Goal: Information Seeking & Learning: Learn about a topic

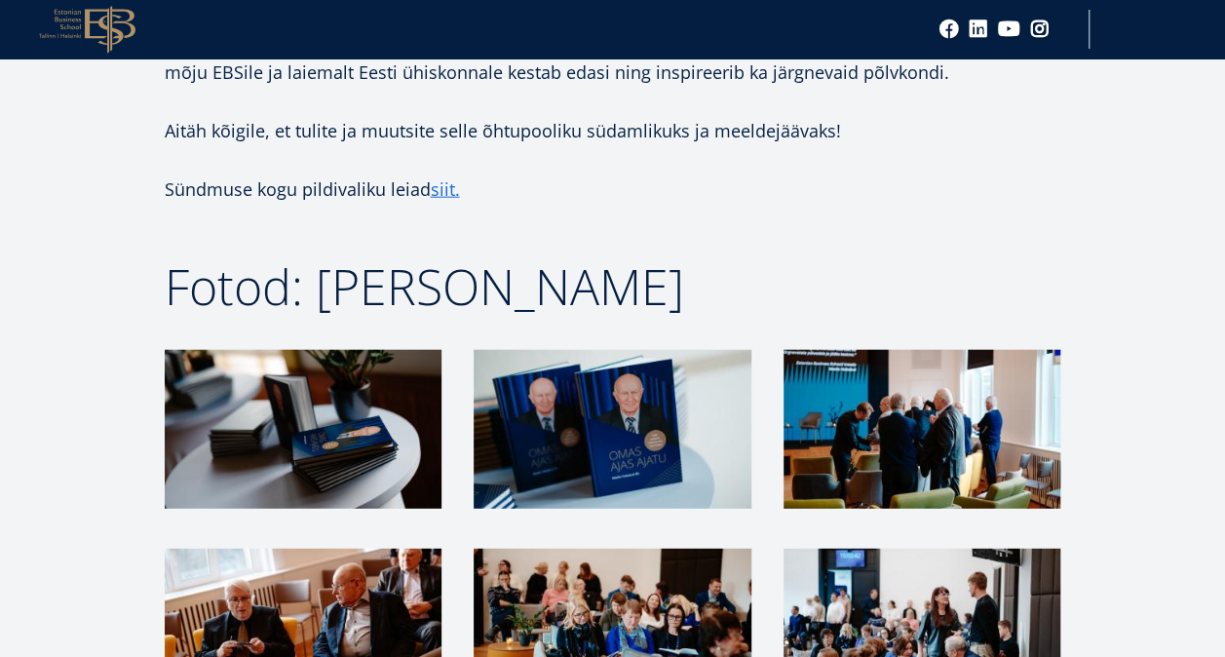
click at [828, 174] on p "Sündmuse kogu pildivaliku leiad siit." at bounding box center [613, 188] width 896 height 29
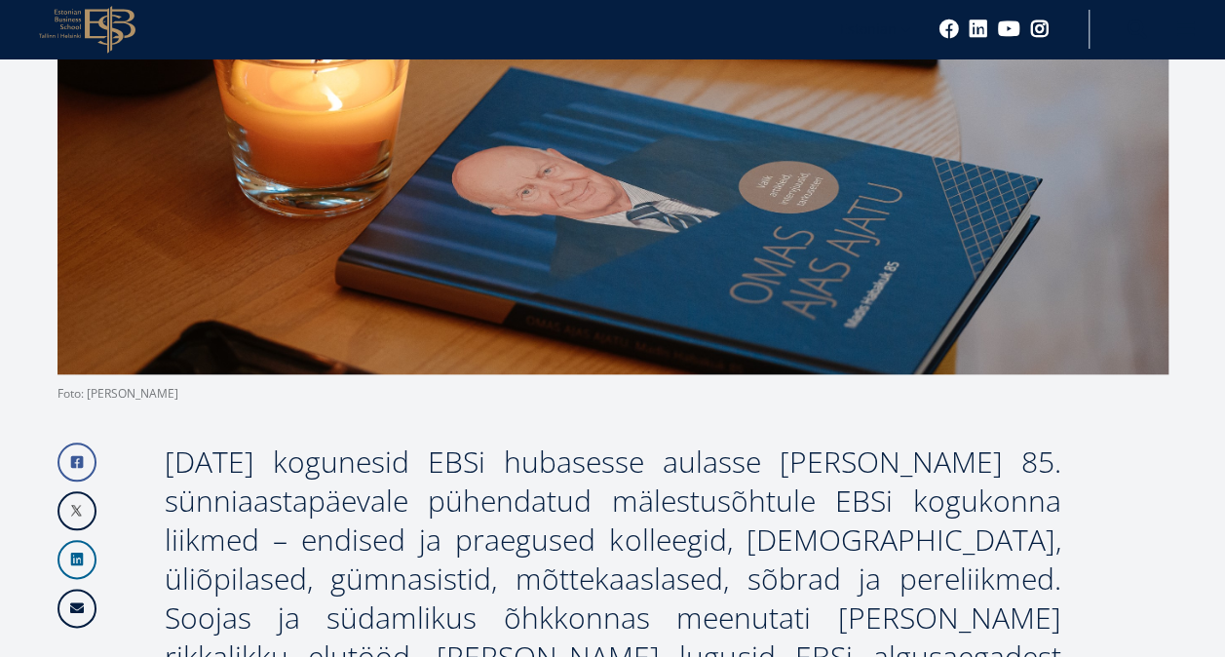
scroll to position [807, 0]
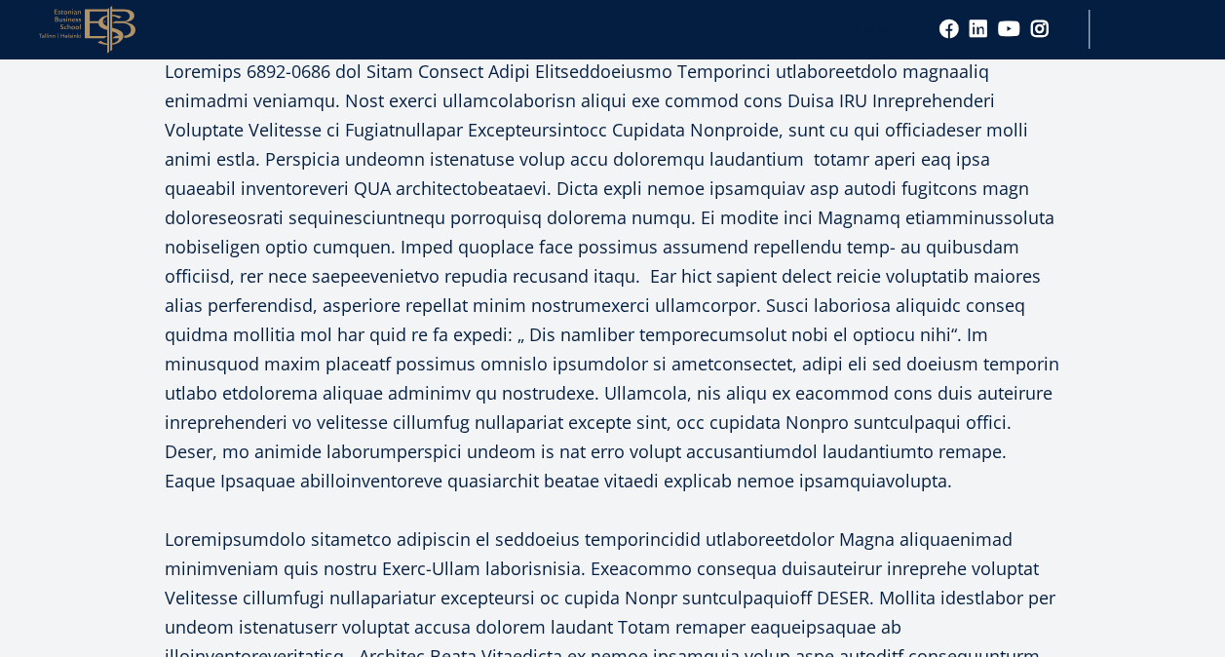
scroll to position [2517, 0]
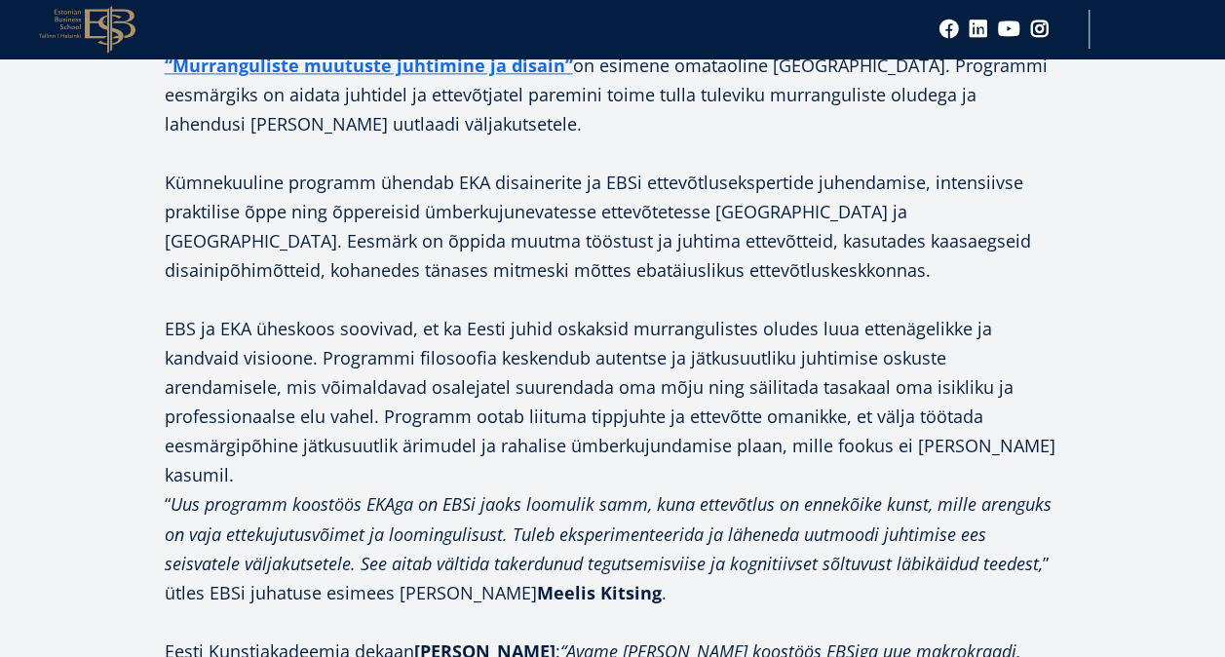
scroll to position [1325, 0]
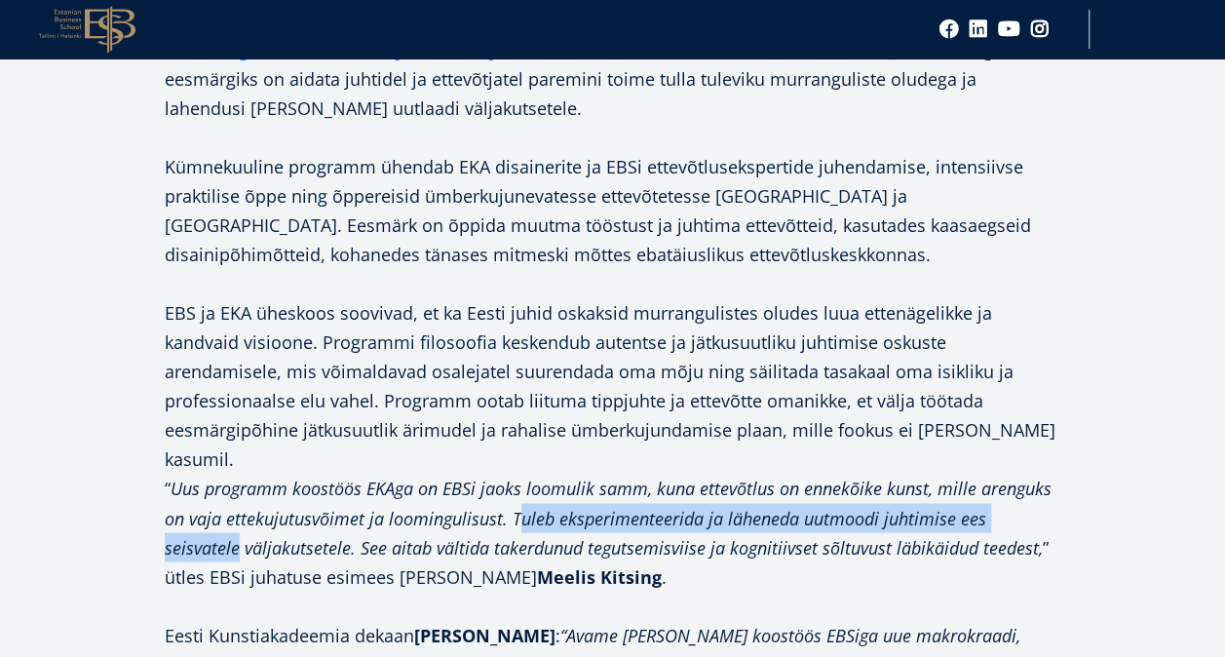
drag, startPoint x: 514, startPoint y: 438, endPoint x: 1099, endPoint y: 450, distance: 584.8
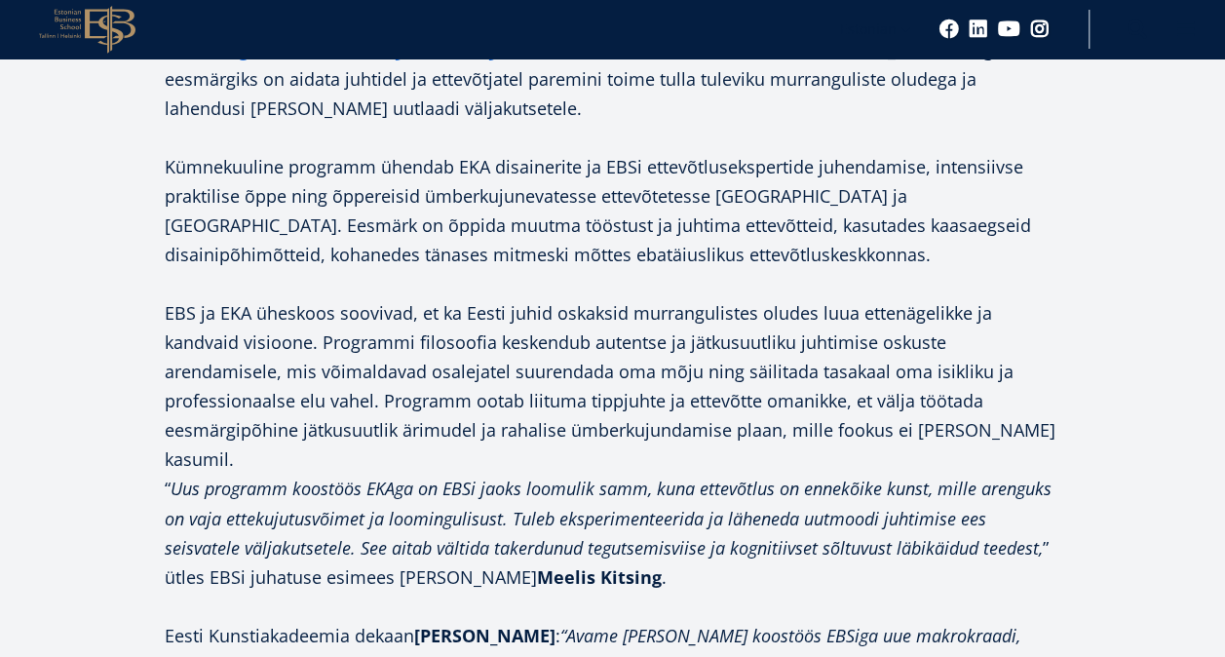
drag, startPoint x: 1099, startPoint y: 450, endPoint x: 1038, endPoint y: 505, distance: 82.1
click at [1038, 505] on p "“ Uus programm koostöös EKAga on EBSi jaoks loomulik samm, kuna ettevõtlus on e…" at bounding box center [613, 532] width 896 height 117
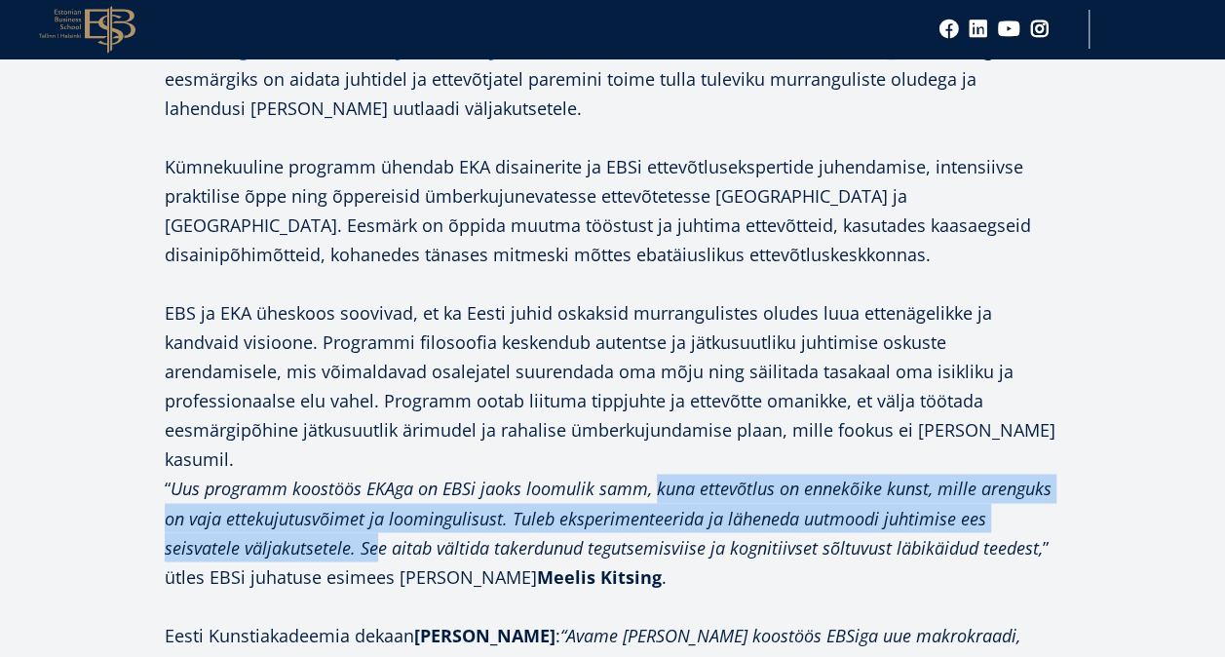
drag, startPoint x: 655, startPoint y: 418, endPoint x: 294, endPoint y: 486, distance: 366.9
click at [294, 486] on em "Uus programm koostöös EKAga on EBSi jaoks loomulik samm, kuna ettevõtlus on enn…" at bounding box center [608, 517] width 887 height 82
drag, startPoint x: 294, startPoint y: 486, endPoint x: 261, endPoint y: 483, distance: 33.3
click at [261, 483] on em "Uus programm koostöös EKAga on EBSi jaoks loomulik samm, kuna ettevõtlus on enn…" at bounding box center [608, 517] width 887 height 82
click at [272, 482] on em "Uus programm koostöös EKAga on EBSi jaoks loomulik samm, kuna ettevõtlus on enn…" at bounding box center [608, 517] width 887 height 82
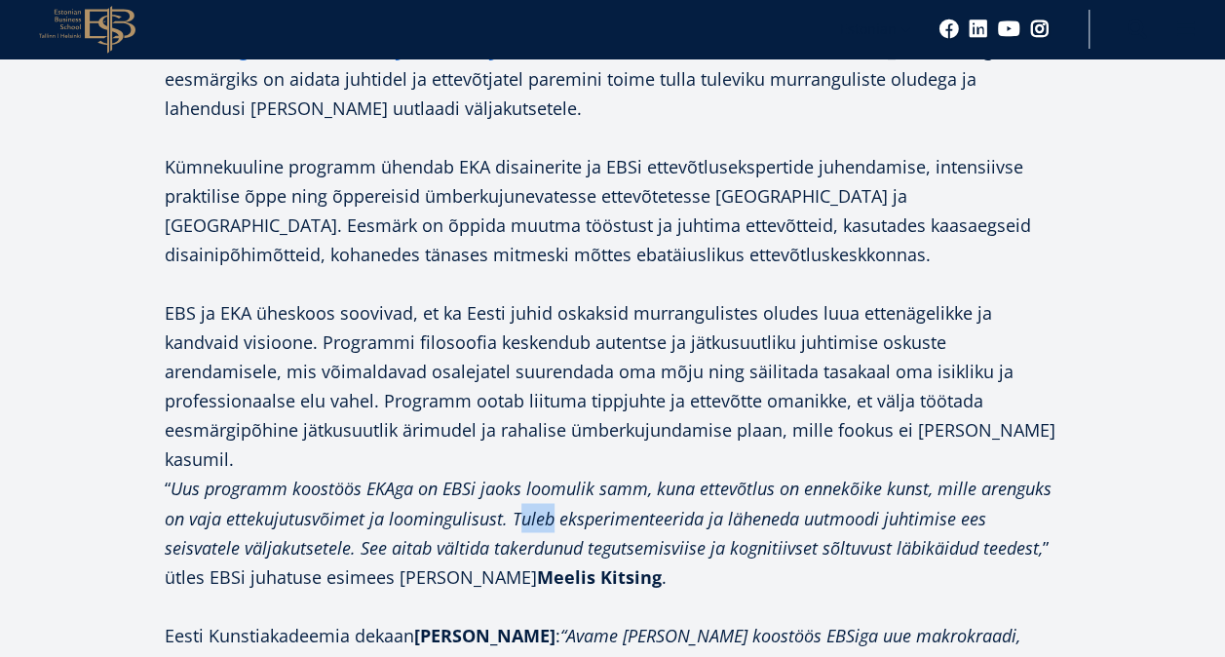
drag, startPoint x: 515, startPoint y: 446, endPoint x: 548, endPoint y: 437, distance: 33.6
click at [548, 476] on em "Uus programm koostöös EKAga on EBSi jaoks loomulik samm, kuna ettevõtlus on enn…" at bounding box center [608, 517] width 887 height 82
drag, startPoint x: 548, startPoint y: 437, endPoint x: 667, endPoint y: 414, distance: 121.9
click at [667, 476] on em "Uus programm koostöös EKAga on EBSi jaoks loomulik samm, kuna ettevõtlus on enn…" at bounding box center [608, 517] width 887 height 82
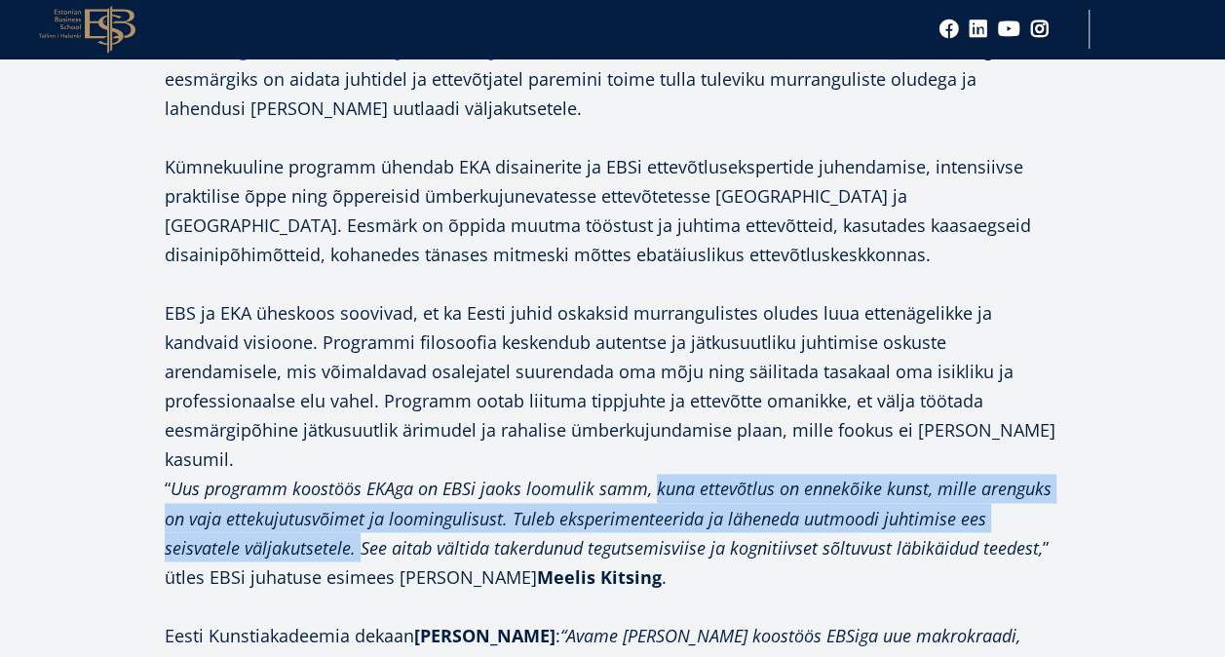
drag, startPoint x: 655, startPoint y: 415, endPoint x: 278, endPoint y: 476, distance: 381.9
click at [278, 476] on em "Uus programm koostöös EKAga on EBSi jaoks loomulik samm, kuna ettevõtlus on enn…" at bounding box center [608, 517] width 887 height 82
click at [275, 476] on em "Uus programm koostöös EKAga on EBSi jaoks loomulik samm, kuna ettevõtlus on enn…" at bounding box center [608, 517] width 887 height 82
click at [271, 476] on em "Uus programm koostöös EKAga on EBSi jaoks loomulik samm, kuna ettevõtlus on enn…" at bounding box center [608, 517] width 887 height 82
drag, startPoint x: 271, startPoint y: 476, endPoint x: 736, endPoint y: 423, distance: 467.8
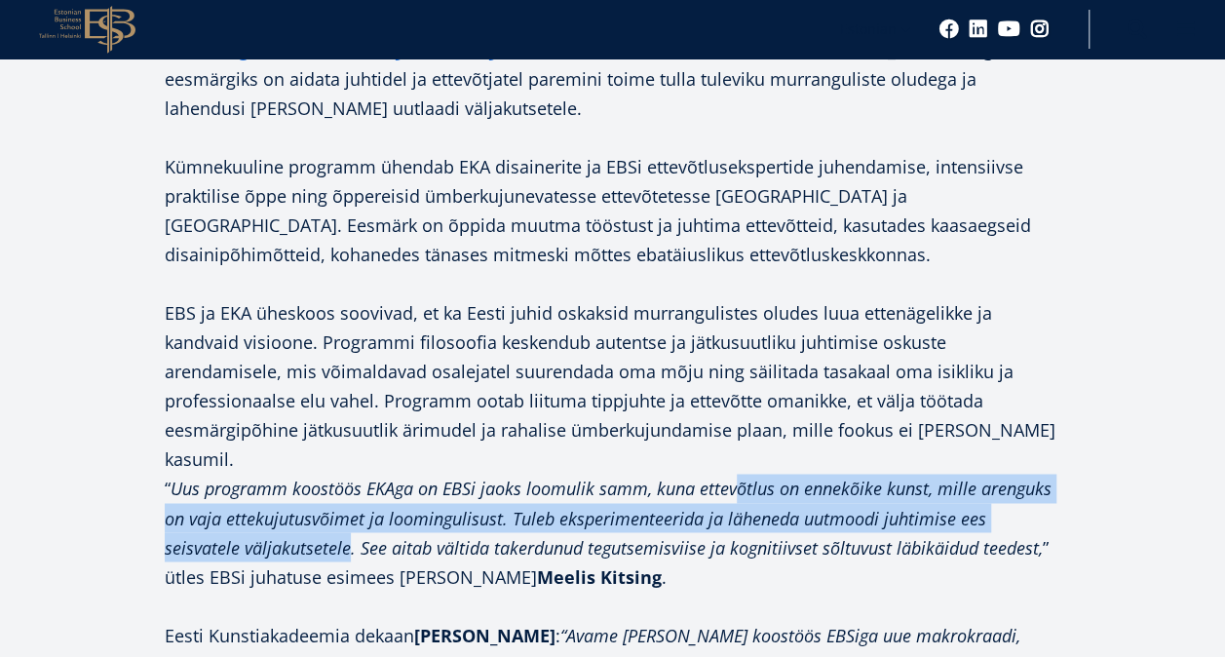
click at [736, 476] on em "Uus programm koostöös EKAga on EBSi jaoks loomulik samm, kuna ettevõtlus on enn…" at bounding box center [608, 517] width 887 height 82
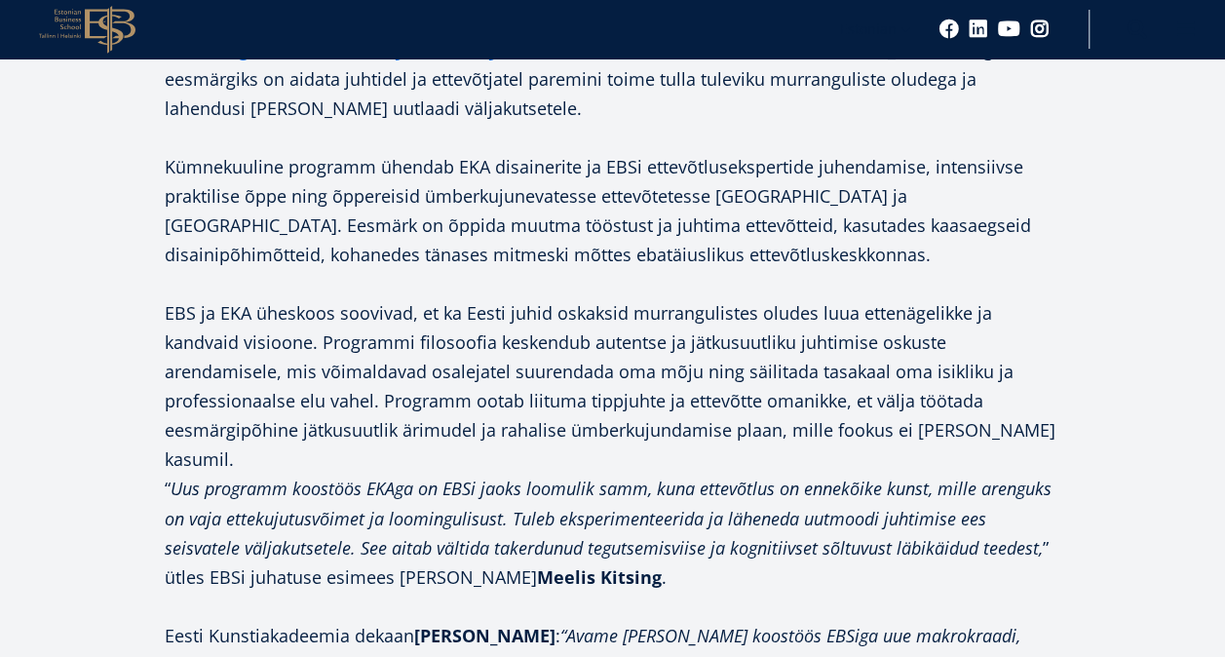
drag, startPoint x: 736, startPoint y: 423, endPoint x: 692, endPoint y: 413, distance: 44.9
click at [692, 476] on em "Uus programm koostöös EKAga on EBSi jaoks loomulik samm, kuna ettevõtlus on enn…" at bounding box center [608, 517] width 887 height 82
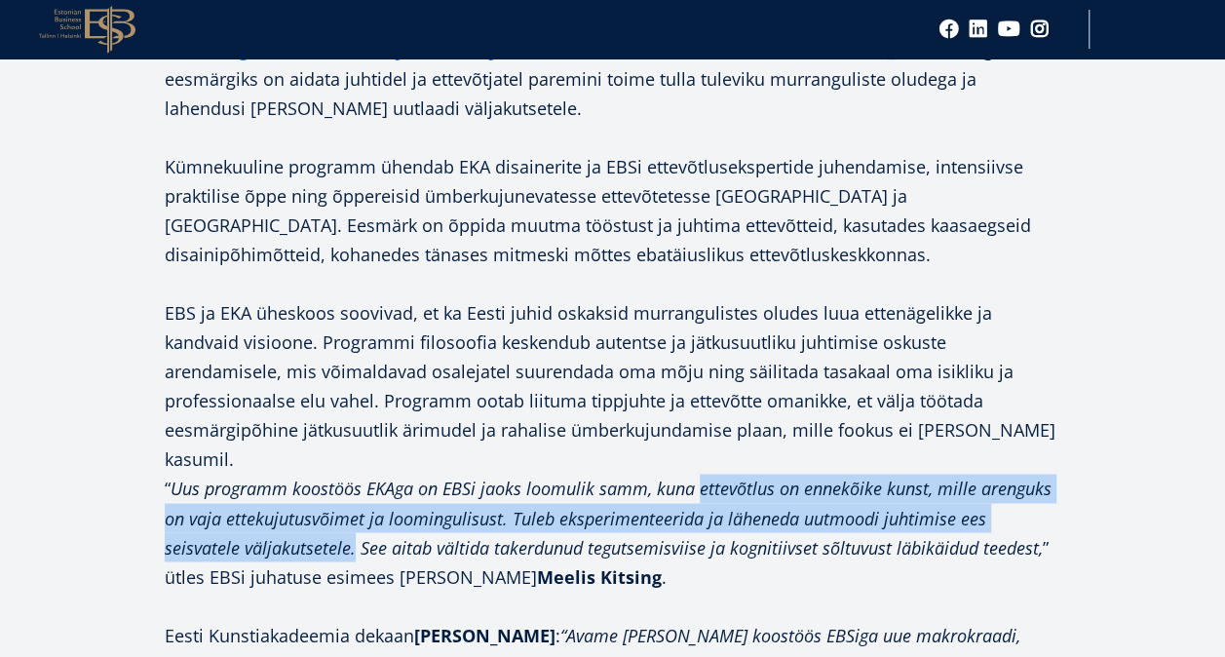
drag, startPoint x: 700, startPoint y: 416, endPoint x: 275, endPoint y: 483, distance: 430.1
click at [275, 483] on em "Uus programm koostöös EKAga on EBSi jaoks loomulik samm, kuna ettevõtlus on enn…" at bounding box center [608, 517] width 887 height 82
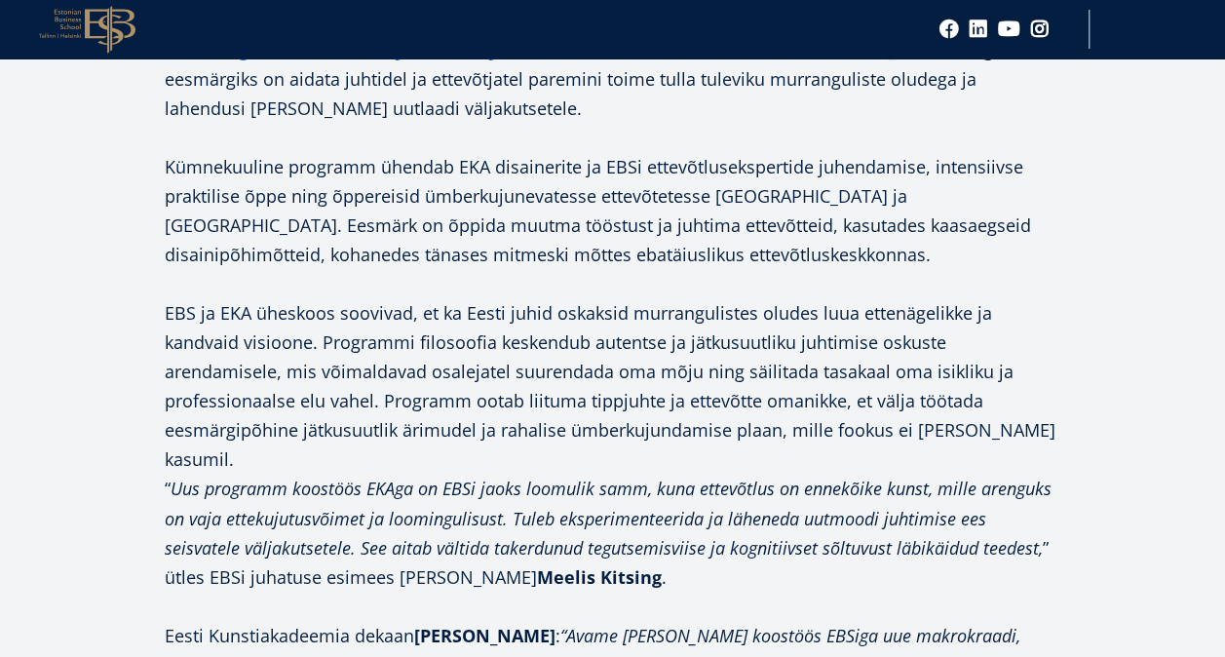
drag, startPoint x: 275, startPoint y: 483, endPoint x: 286, endPoint y: 485, distance: 10.9
click at [286, 485] on em "Uus programm koostöös EKAga on EBSi jaoks loomulik samm, kuna ettevõtlus on enn…" at bounding box center [608, 517] width 887 height 82
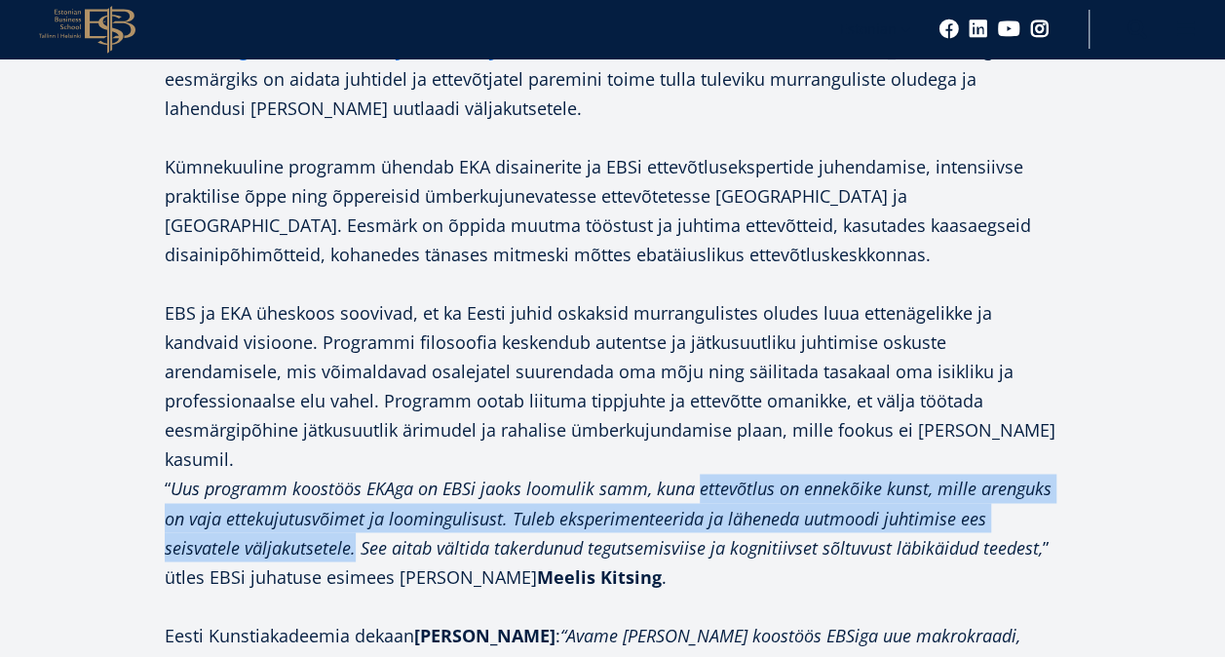
drag, startPoint x: 698, startPoint y: 419, endPoint x: 272, endPoint y: 485, distance: 430.9
click at [272, 485] on em "Uus programm koostöös EKAga on EBSi jaoks loomulik samm, kuna ettevõtlus on enn…" at bounding box center [608, 517] width 887 height 82
drag, startPoint x: 709, startPoint y: 423, endPoint x: 278, endPoint y: 476, distance: 434.9
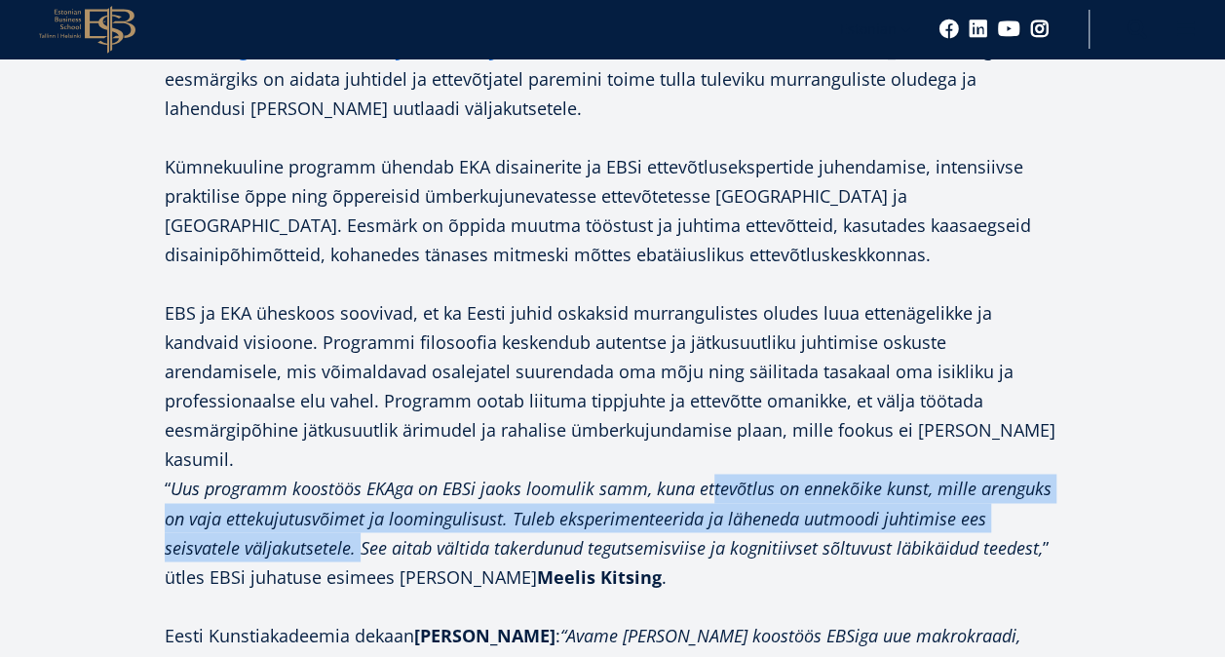
click at [278, 476] on em "Uus programm koostöös EKAga on EBSi jaoks loomulik samm, kuna ettevõtlus on enn…" at bounding box center [608, 517] width 887 height 82
copy em "tevõtlus on ennekõike kunst, mille arenguks on vaja ettekujutusvõimet ja loomin…"
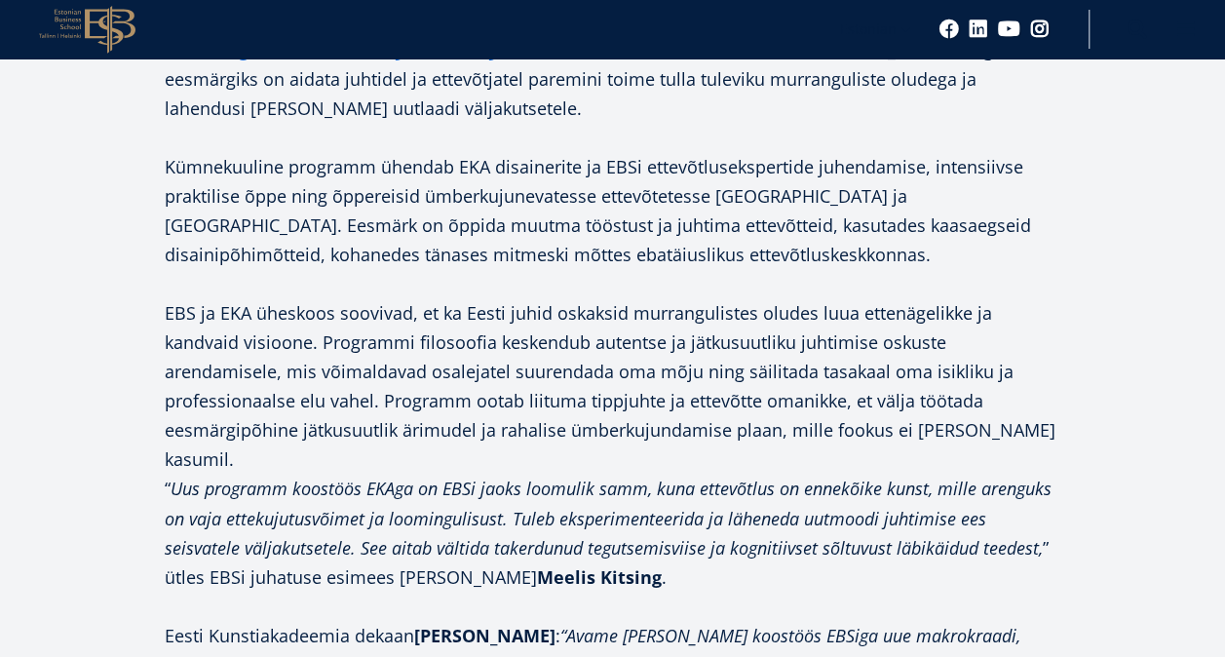
click at [717, 590] on p at bounding box center [613, 604] width 896 height 29
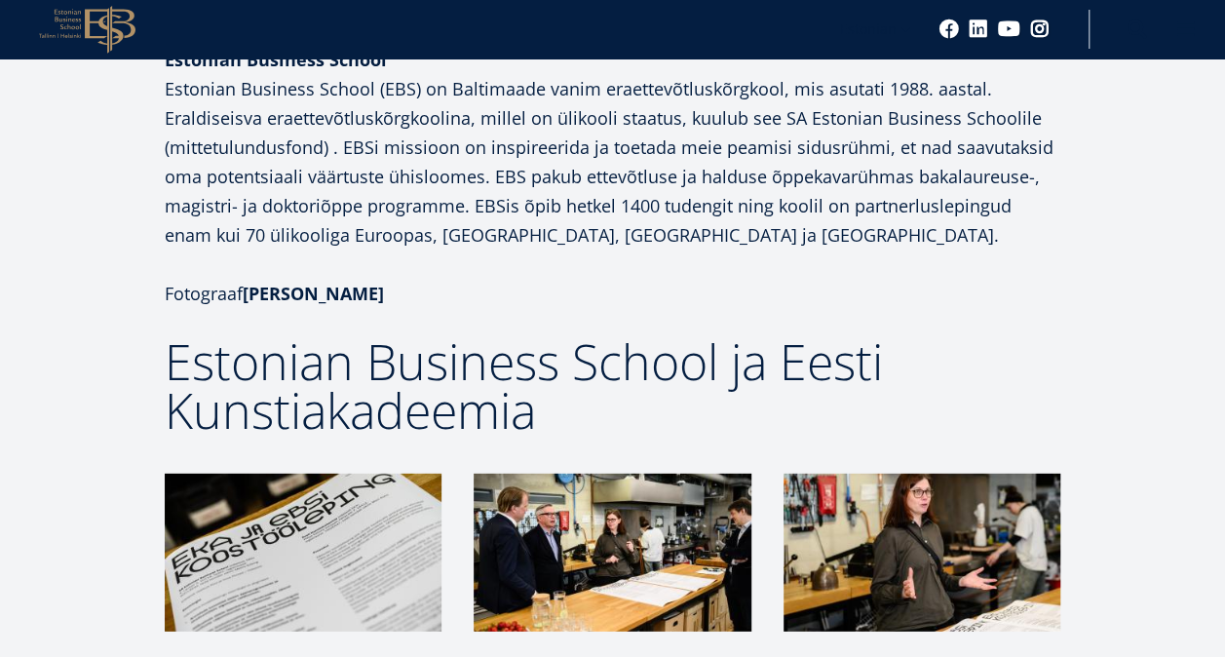
scroll to position [2533, 0]
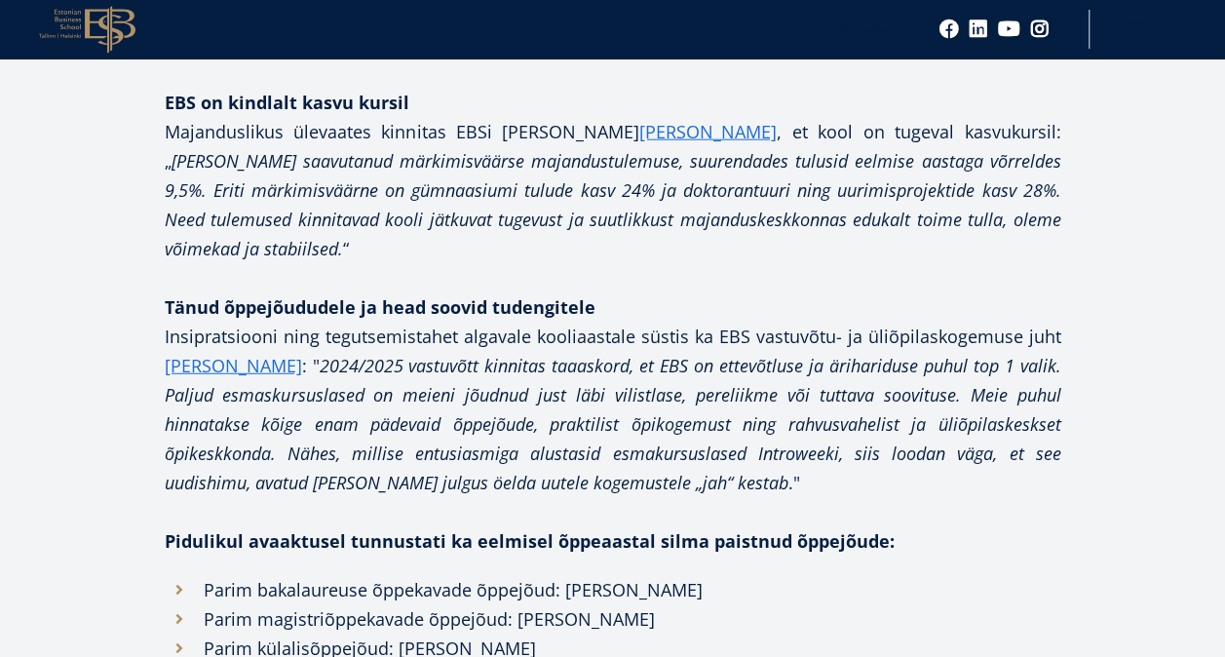
scroll to position [2378, 0]
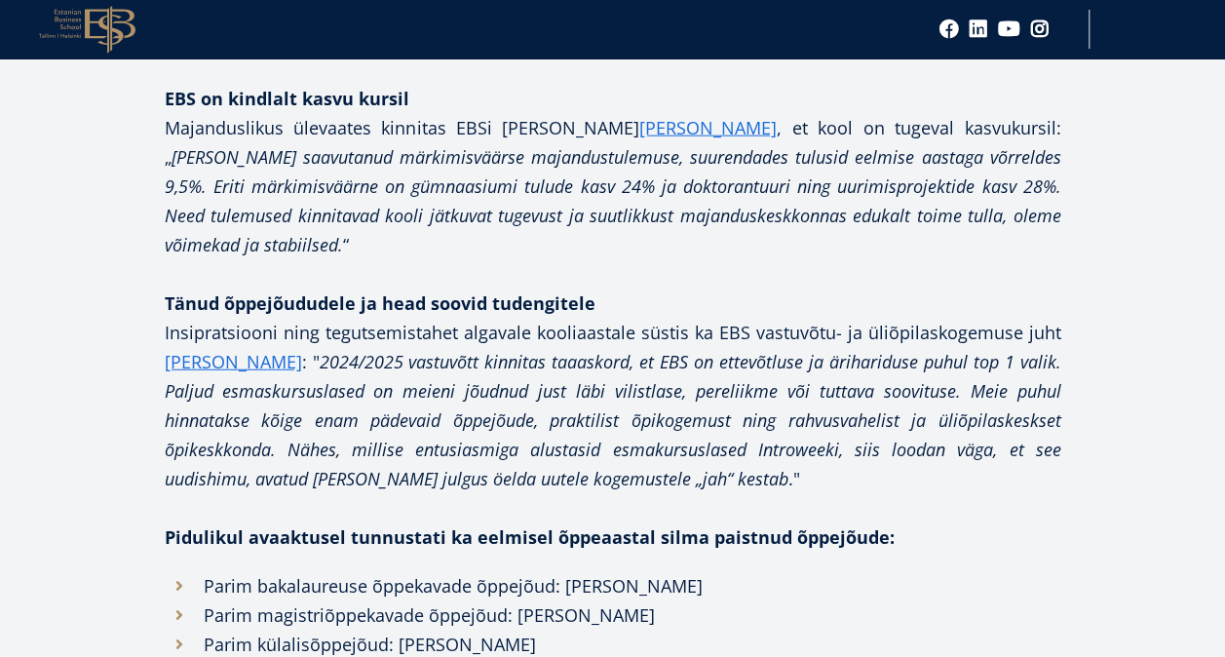
click at [1047, 493] on p at bounding box center [613, 507] width 896 height 29
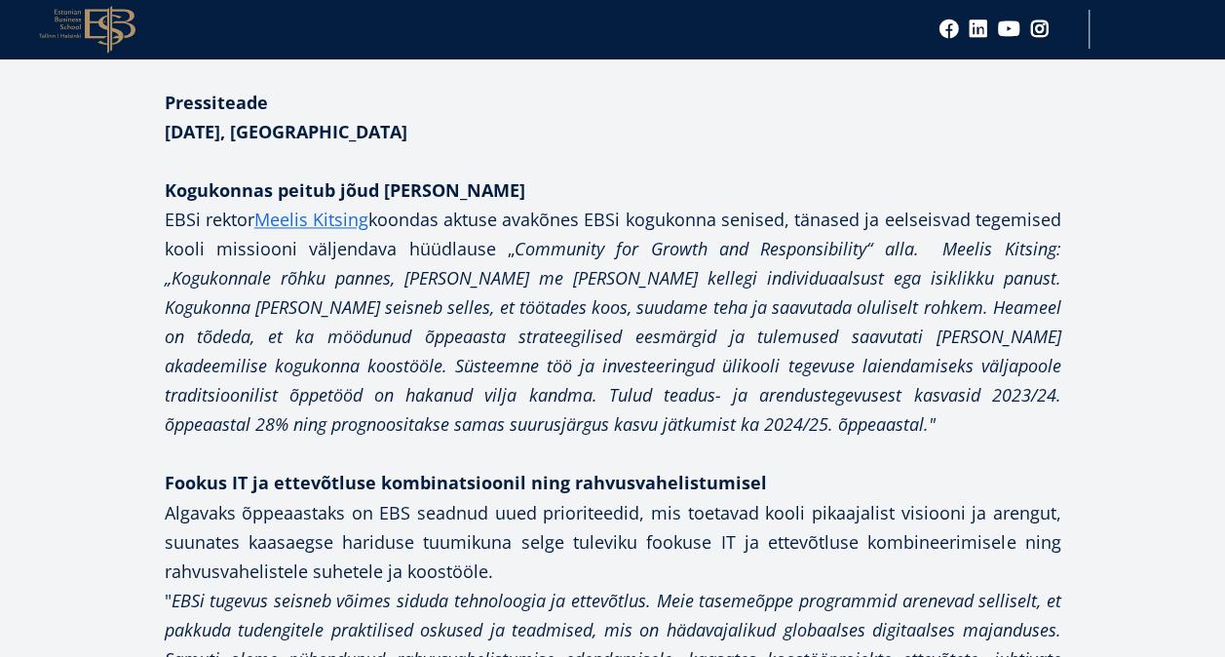
scroll to position [1325, 0]
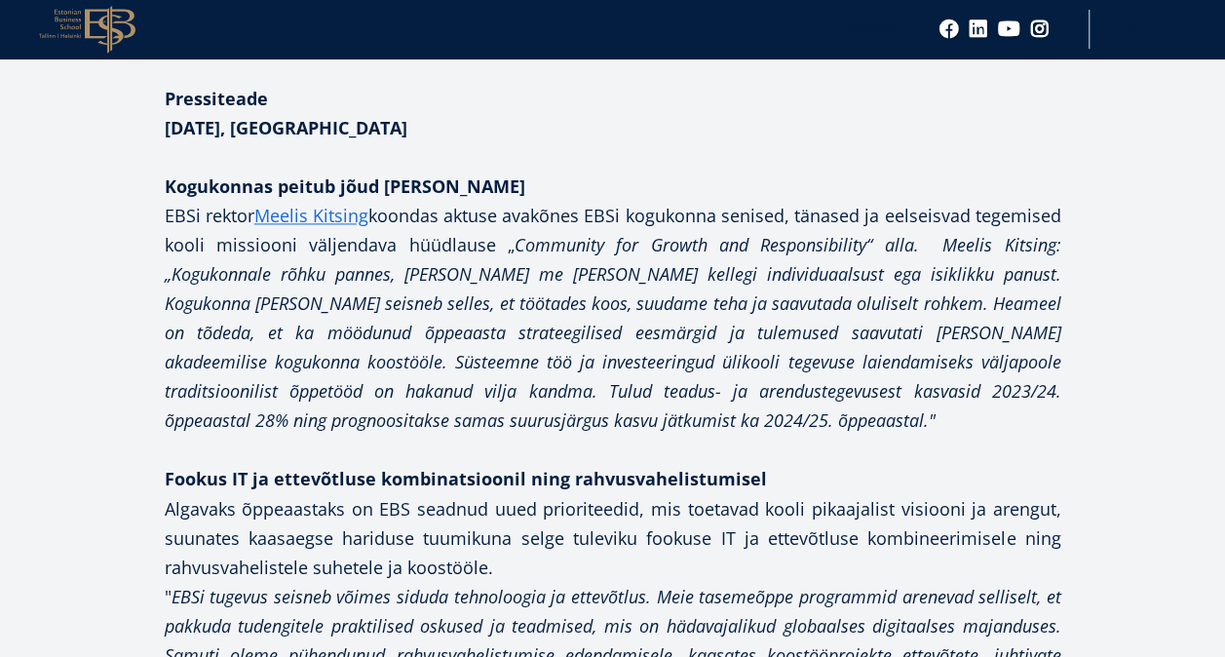
click at [887, 493] on p "Algavaks õppeaastaks on EBS seadnud uued prioriteedid, mis toetavad kooli pikaa…" at bounding box center [613, 654] width 896 height 322
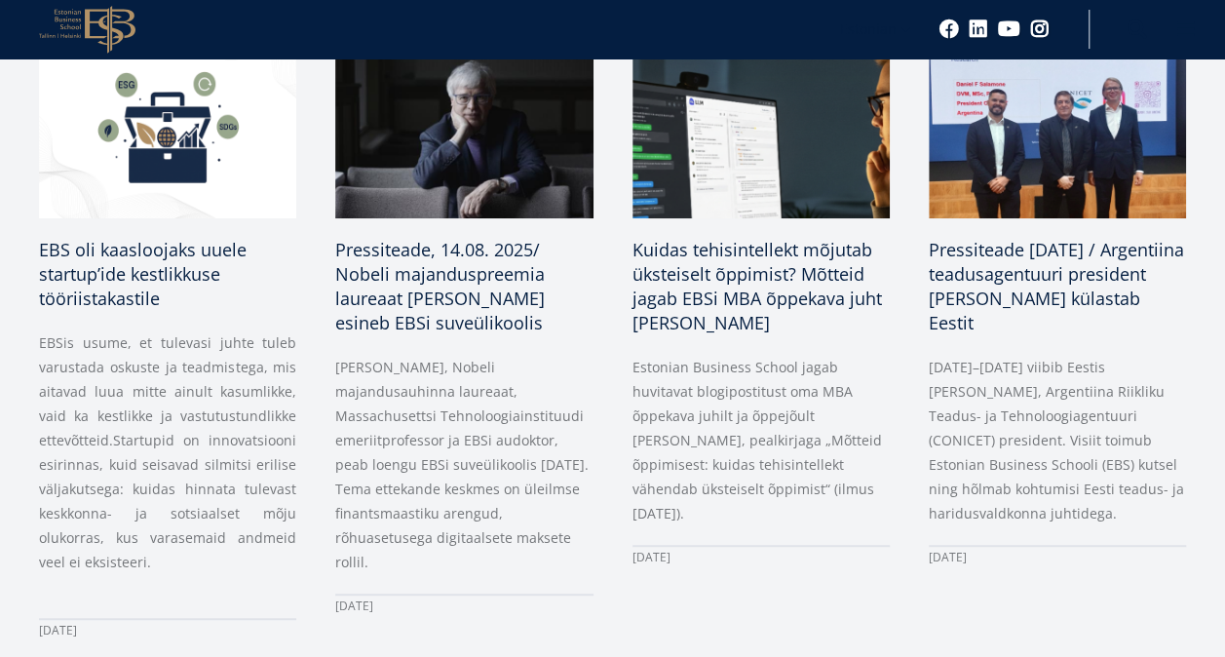
scroll to position [312, 0]
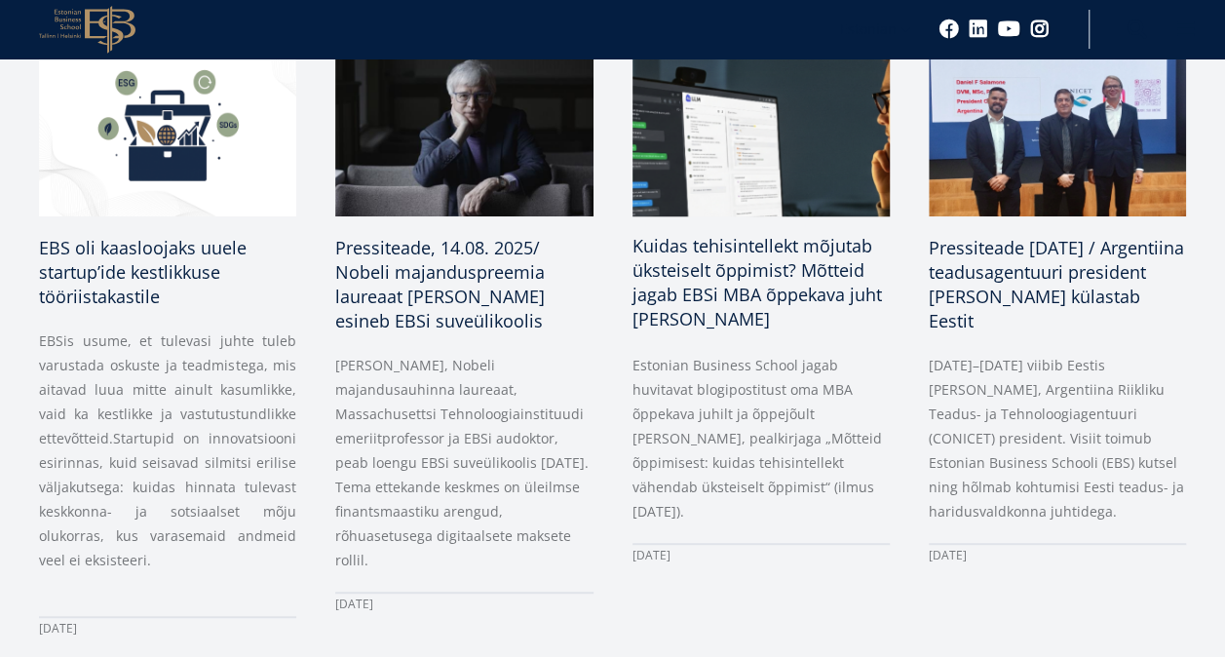
click at [742, 286] on span "Kuidas tehisintellekt mõjutab üksteiselt õppimist? Mõtteid jagab EBSi MBA õppek…" at bounding box center [756, 282] width 249 height 96
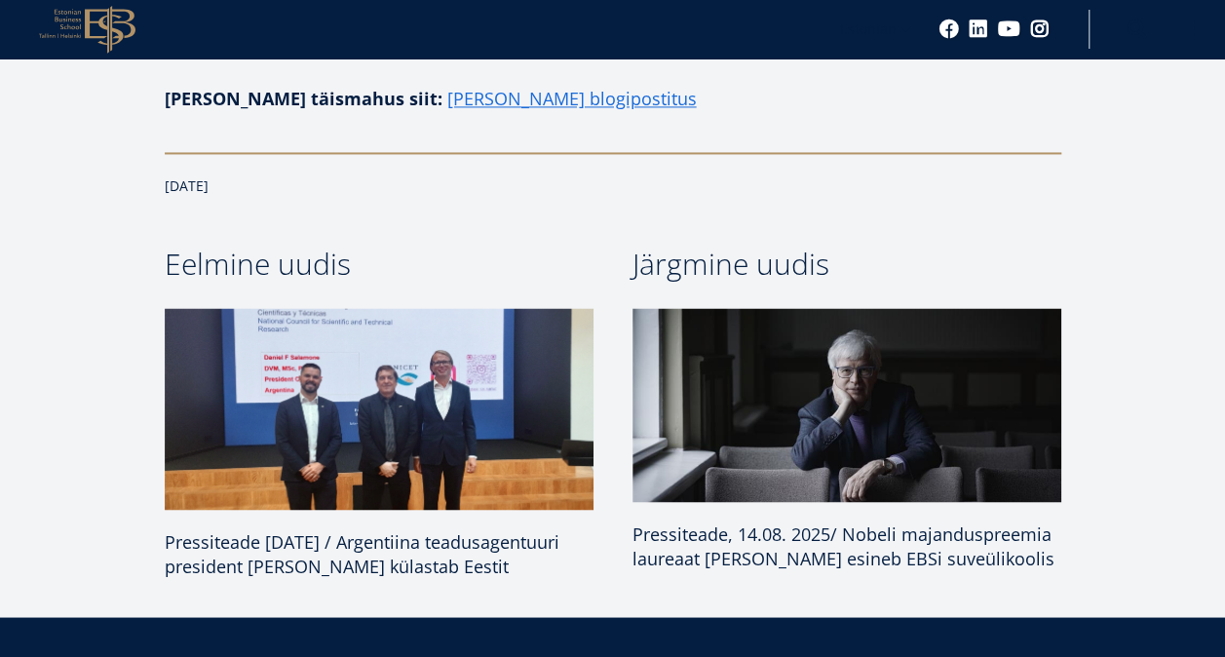
scroll to position [1481, 0]
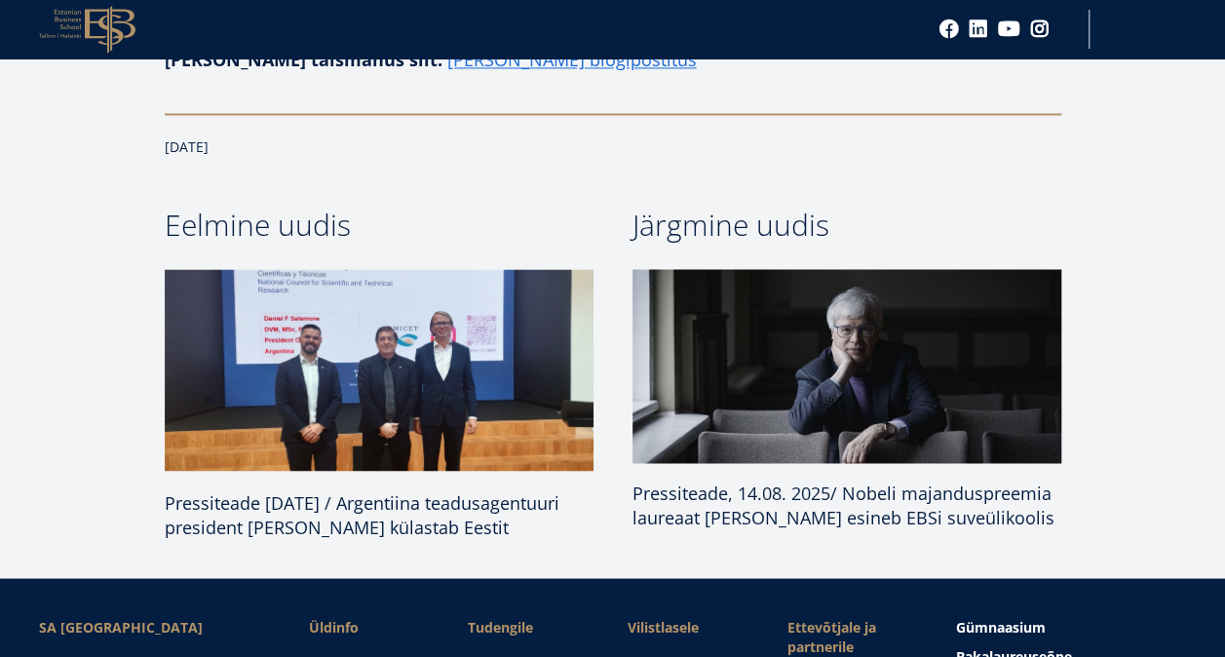
click at [887, 481] on span "Pressiteade, 14.08. 2025/ Nobeli majanduspreemia laureaat [PERSON_NAME] esineb …" at bounding box center [843, 504] width 422 height 48
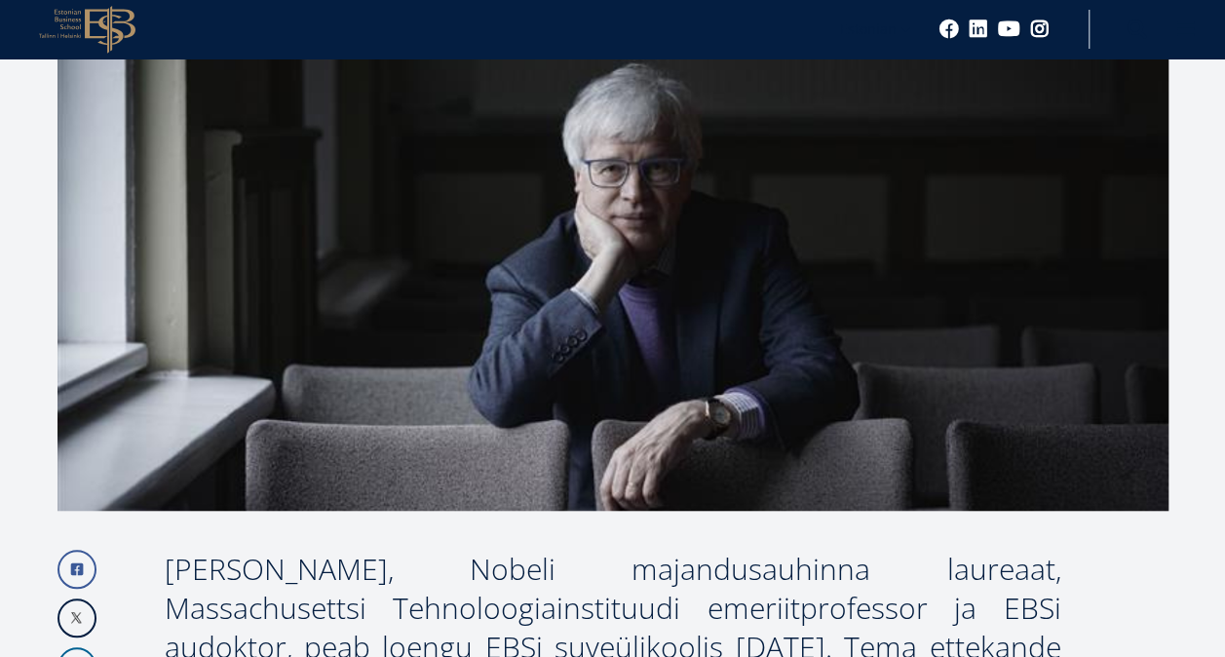
scroll to position [555, 0]
